Goal: Subscribe to service/newsletter

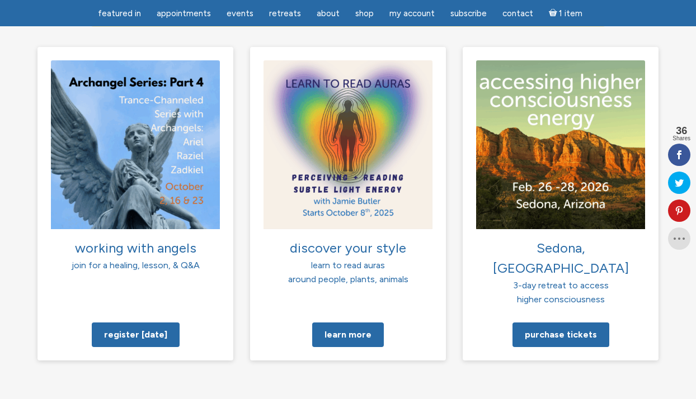
scroll to position [822, 0]
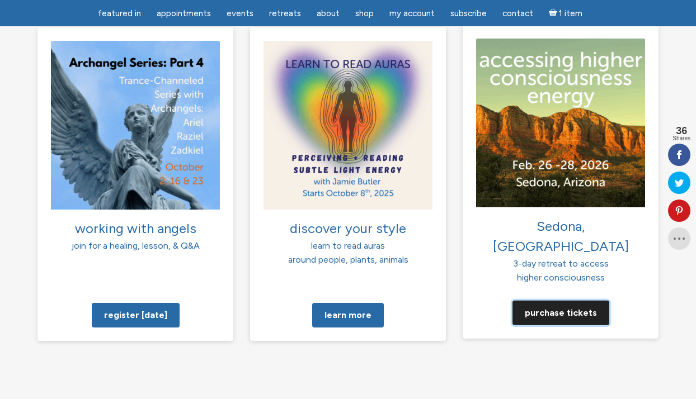
click at [573, 300] on link "Purchase tickets" at bounding box center [560, 312] width 97 height 25
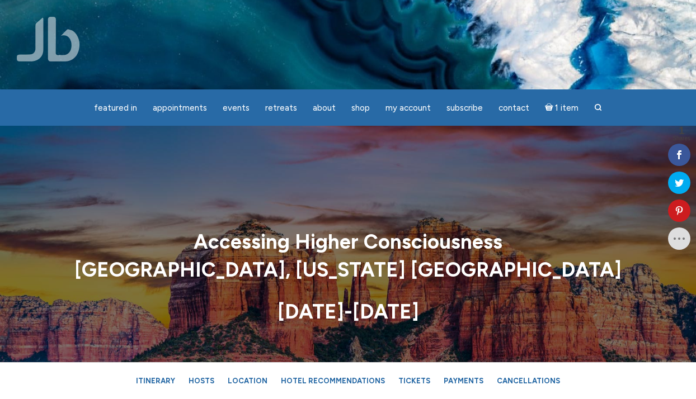
click at [58, 38] on img at bounding box center [48, 39] width 63 height 45
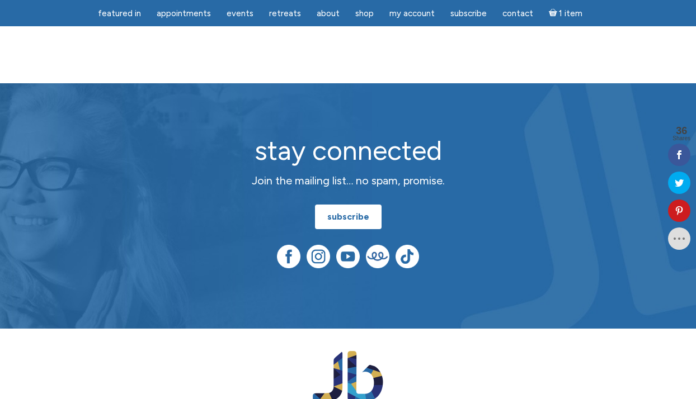
scroll to position [2770, 0]
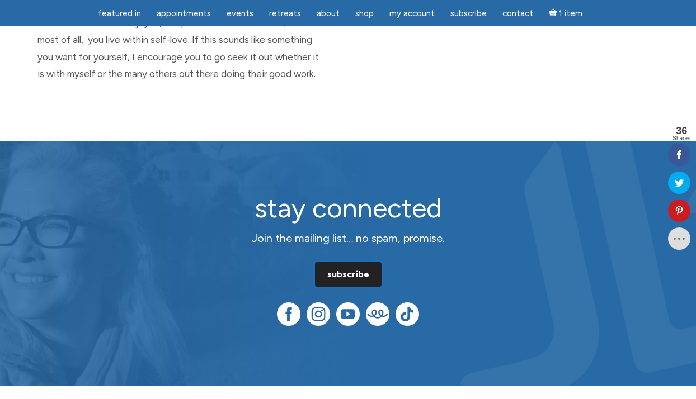
click at [335, 262] on link "subscribe" at bounding box center [348, 274] width 67 height 25
